Goal: Transaction & Acquisition: Subscribe to service/newsletter

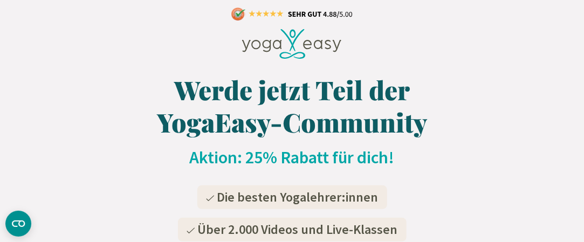
click at [331, 59] on icon at bounding box center [292, 44] width 100 height 30
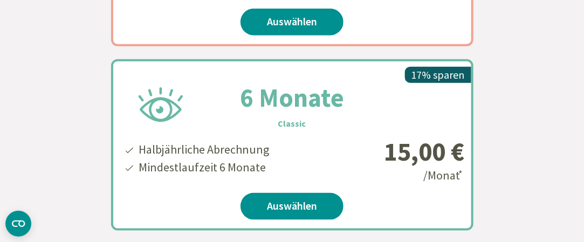
scroll to position [635, 0]
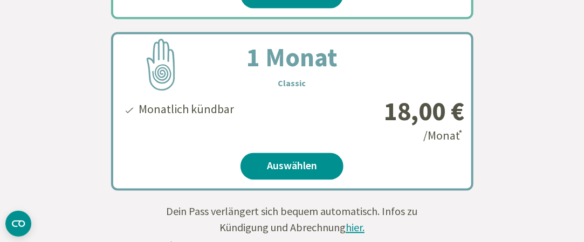
click at [353, 229] on span "hier." at bounding box center [355, 227] width 19 height 13
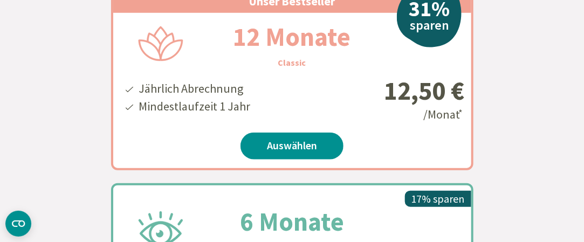
scroll to position [284, 0]
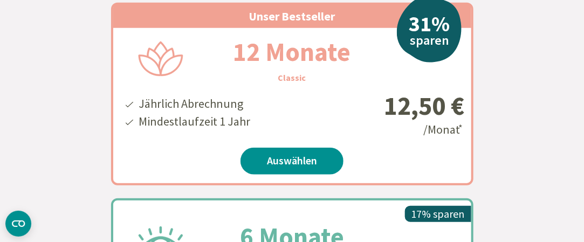
drag, startPoint x: 529, startPoint y: 72, endPoint x: 568, endPoint y: 109, distance: 54.5
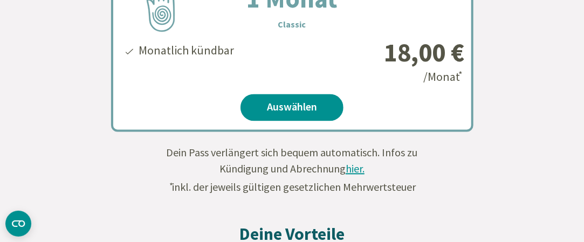
scroll to position [716, 0]
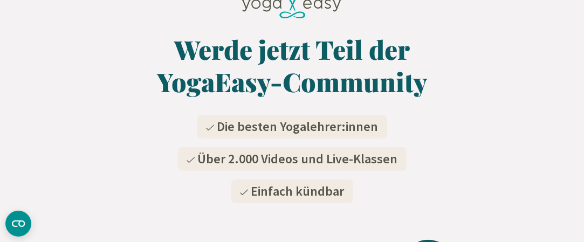
scroll to position [0, 0]
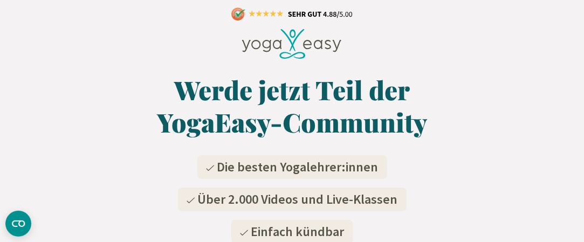
click at [320, 48] on icon at bounding box center [318, 44] width 9 height 9
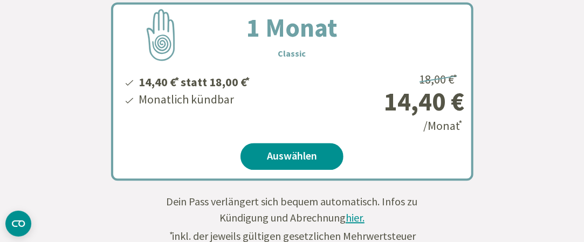
scroll to position [686, 0]
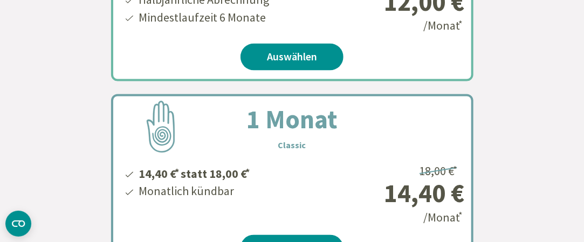
scroll to position [816, 0]
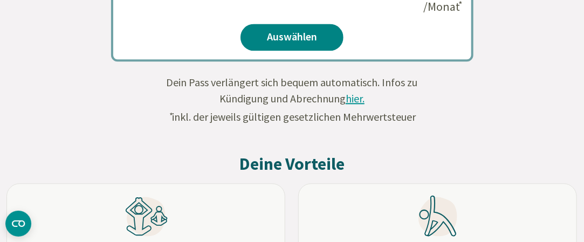
click at [282, 36] on link "Auswählen" at bounding box center [292, 37] width 103 height 27
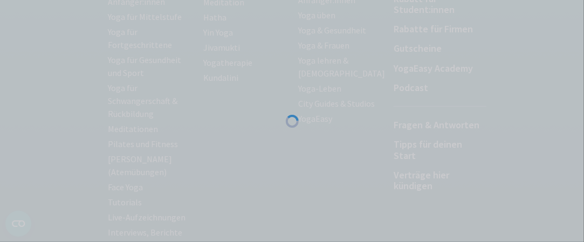
scroll to position [423, 0]
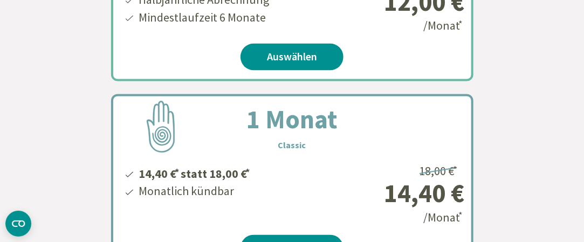
scroll to position [393, 0]
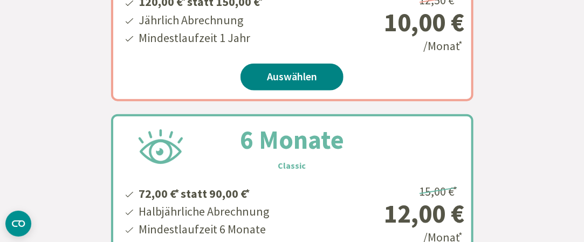
click at [294, 72] on link "Auswählen" at bounding box center [292, 77] width 103 height 27
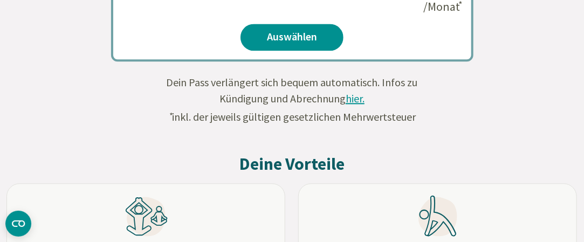
scroll to position [604, 0]
